Goal: Task Accomplishment & Management: Manage account settings

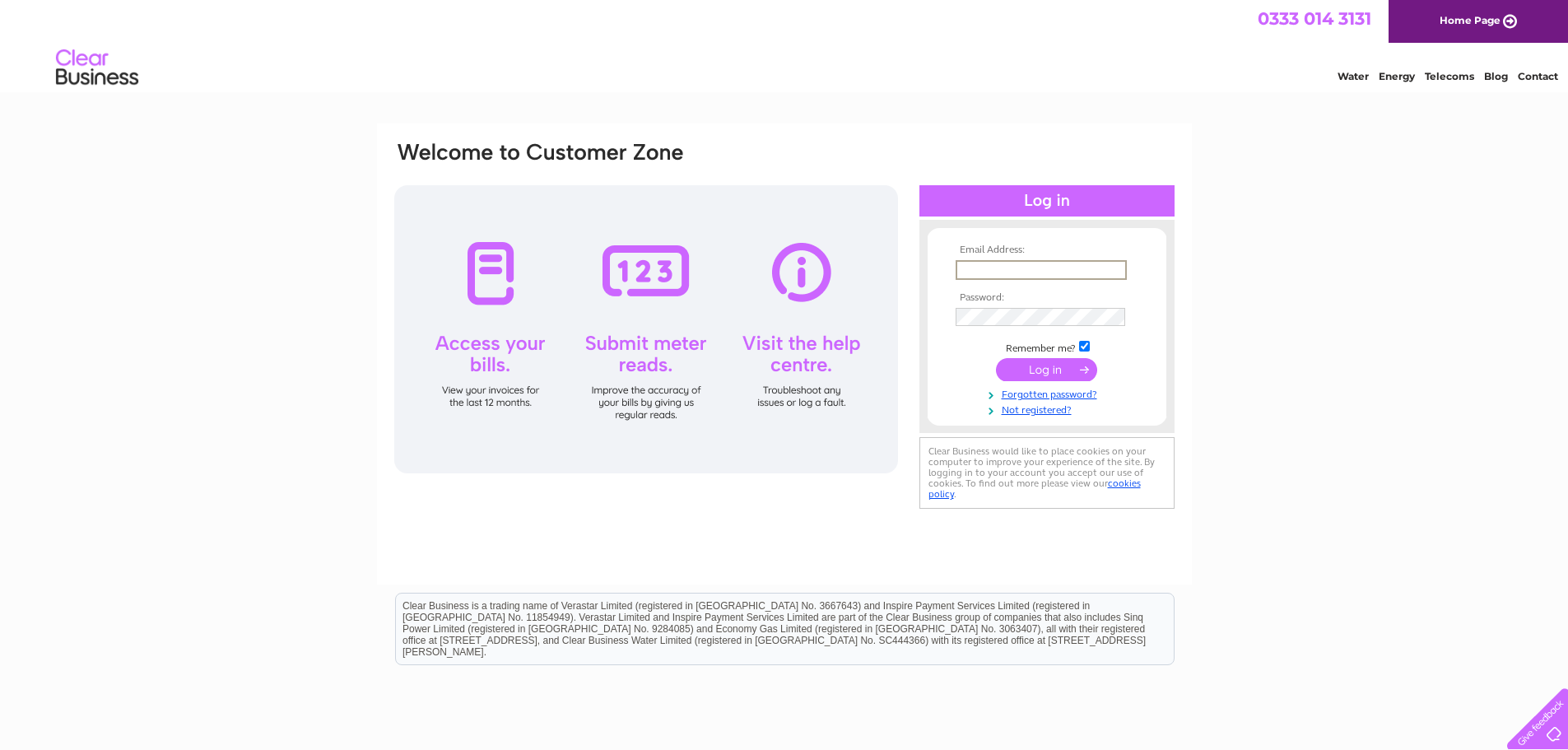
paste input "[PERSON_NAME][EMAIL_ADDRESS][PERSON_NAME][DOMAIN_NAME]"
type input "[PERSON_NAME][EMAIL_ADDRESS][PERSON_NAME][DOMAIN_NAME]"
click at [1056, 359] on input "submit" at bounding box center [1047, 369] width 101 height 23
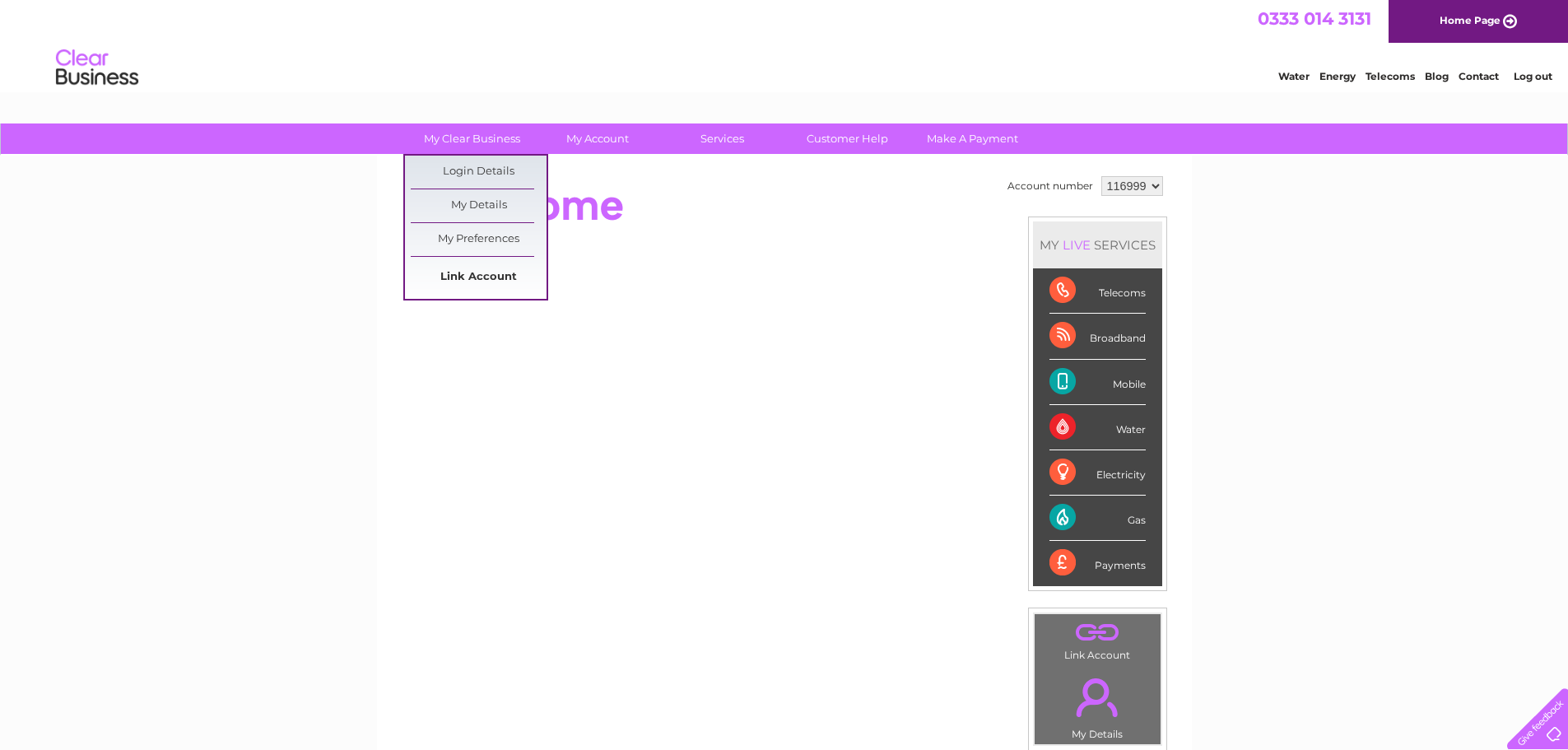
click at [494, 273] on link "Link Account" at bounding box center [479, 277] width 136 height 33
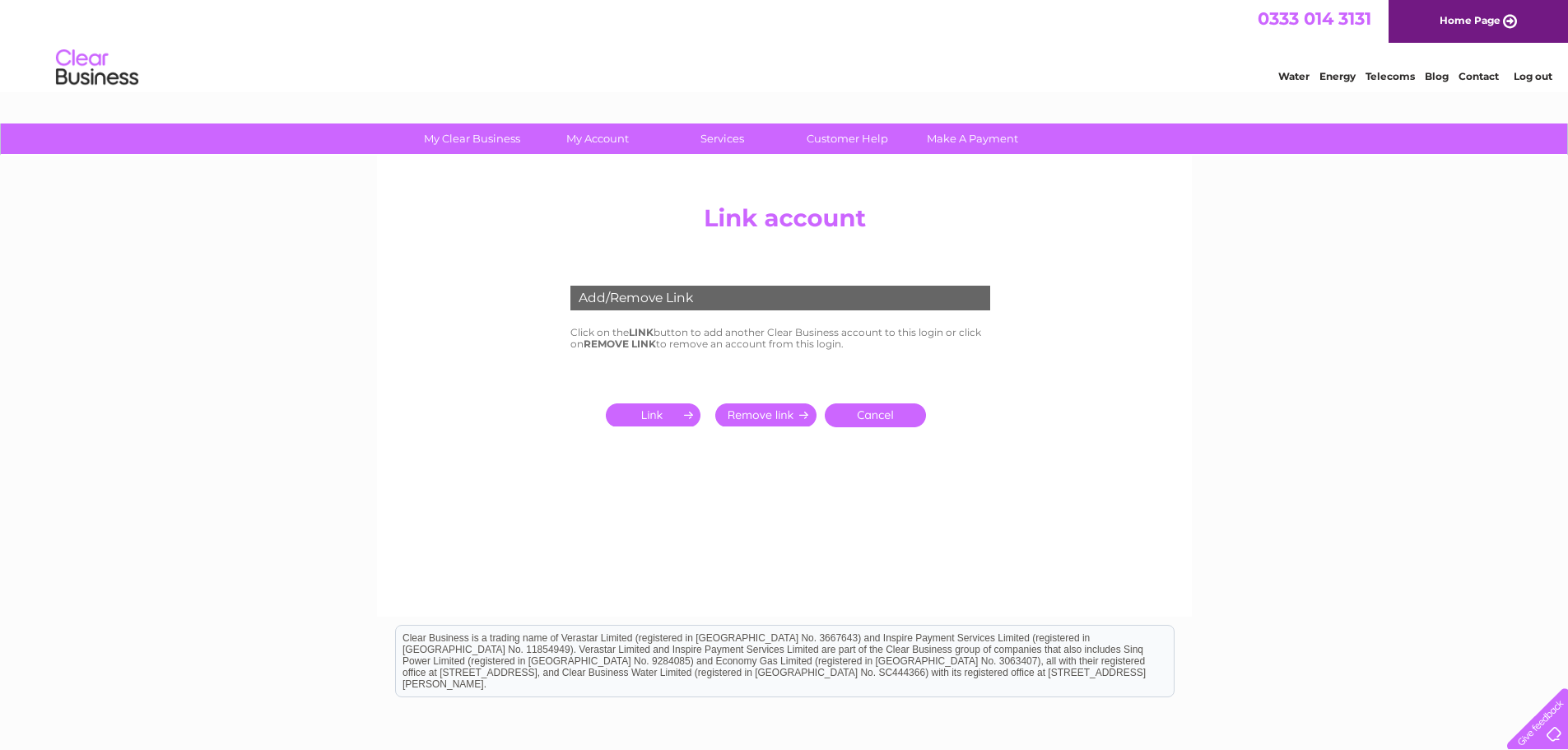
click at [645, 415] on input "submit" at bounding box center [656, 414] width 101 height 23
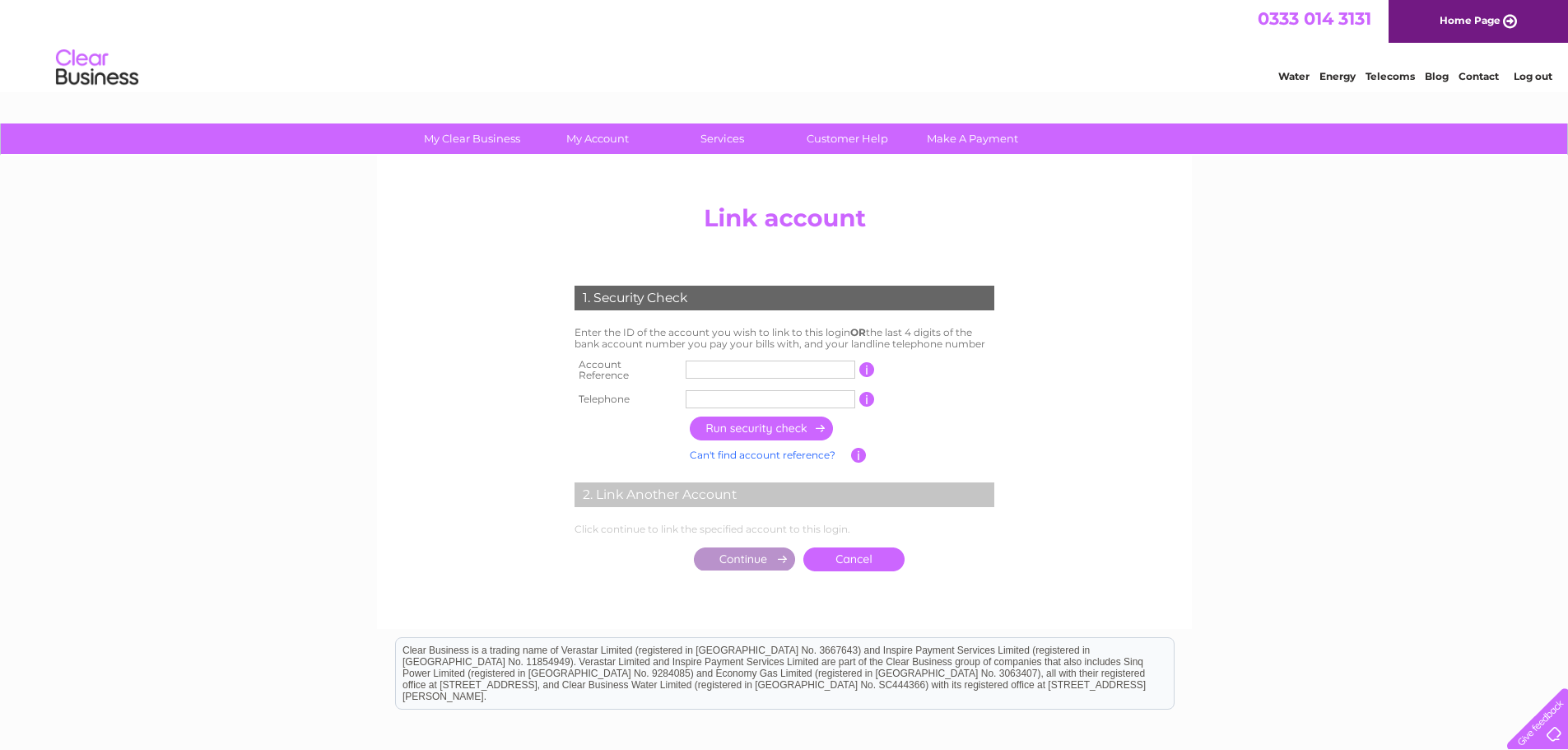
click at [824, 365] on input "text" at bounding box center [771, 370] width 169 height 18
click at [1444, 460] on div "My Clear Business Login Details My Details My Preferences Link Account My Accou…" at bounding box center [784, 516] width 1568 height 787
click at [1432, 576] on div "My Clear Business Login Details My Details My Preferences Link Account My Accou…" at bounding box center [784, 516] width 1568 height 787
click at [282, 310] on div "My Clear Business Login Details My Details My Preferences Link Account My Accou…" at bounding box center [784, 516] width 1568 height 787
click at [346, 522] on div "My Clear Business Login Details My Details My Preferences Link Account My Accou…" at bounding box center [784, 516] width 1568 height 787
